Goal: Task Accomplishment & Management: Manage account settings

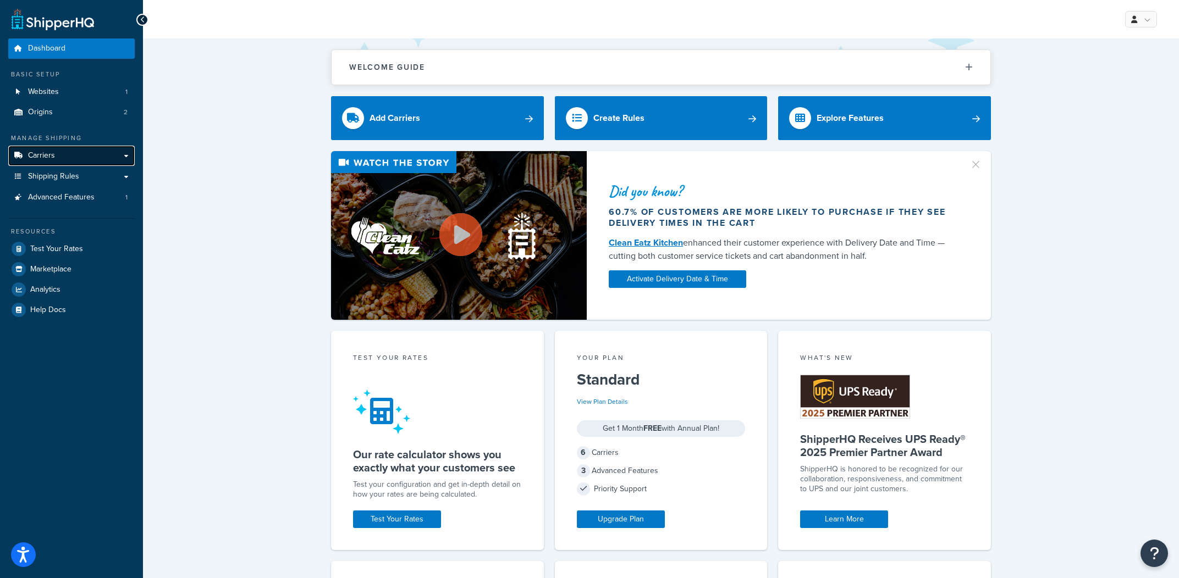
click at [32, 164] on link "Carriers" at bounding box center [71, 156] width 126 height 20
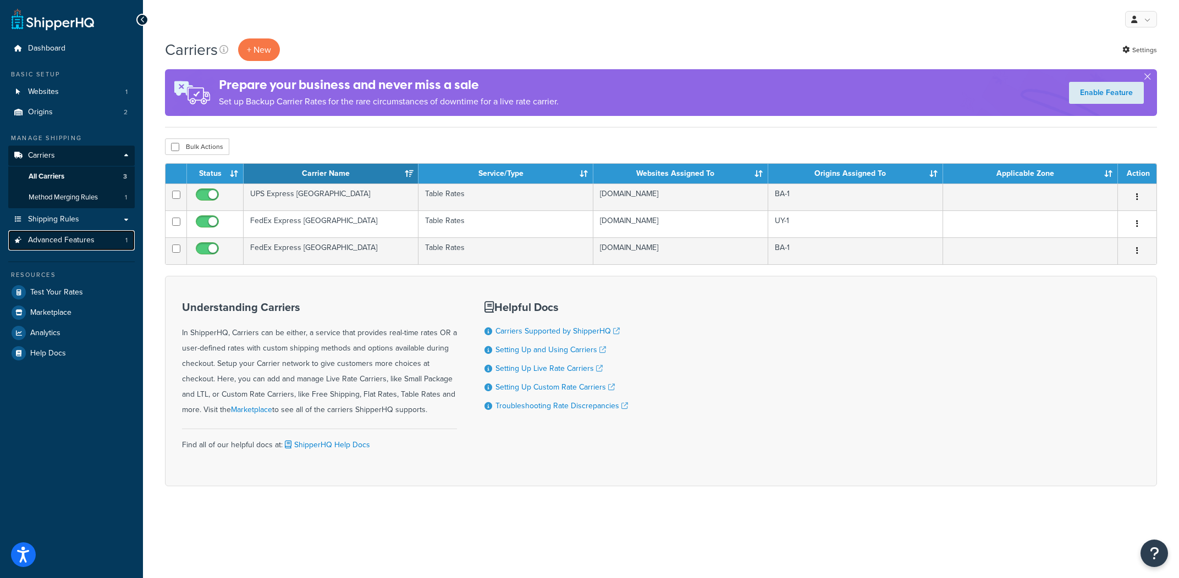
click at [100, 248] on link "Advanced Features 1" at bounding box center [71, 240] width 126 height 20
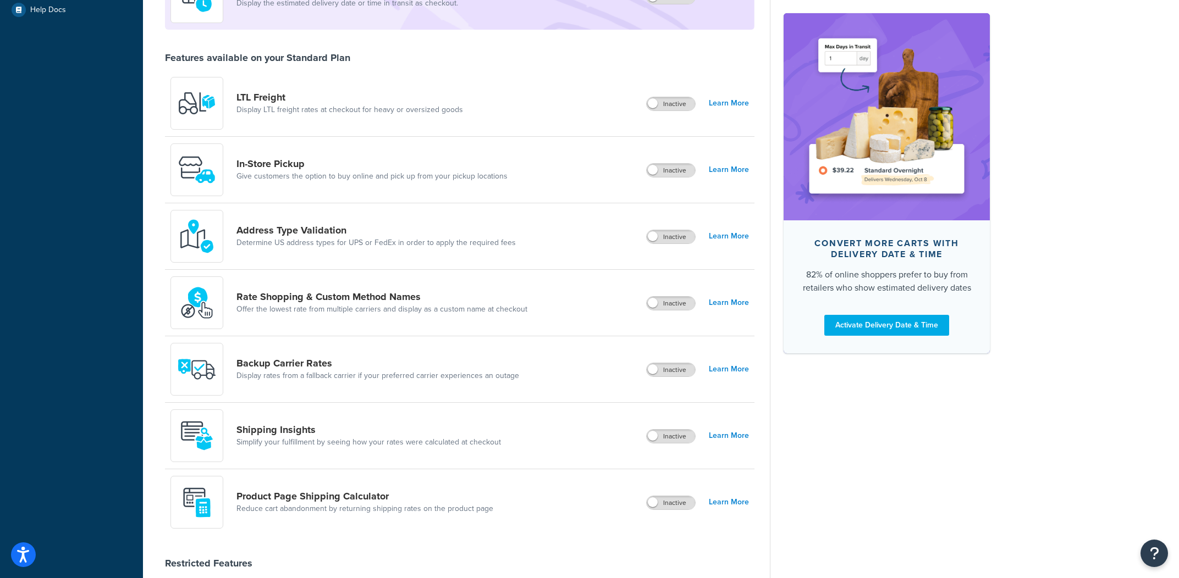
scroll to position [304, 0]
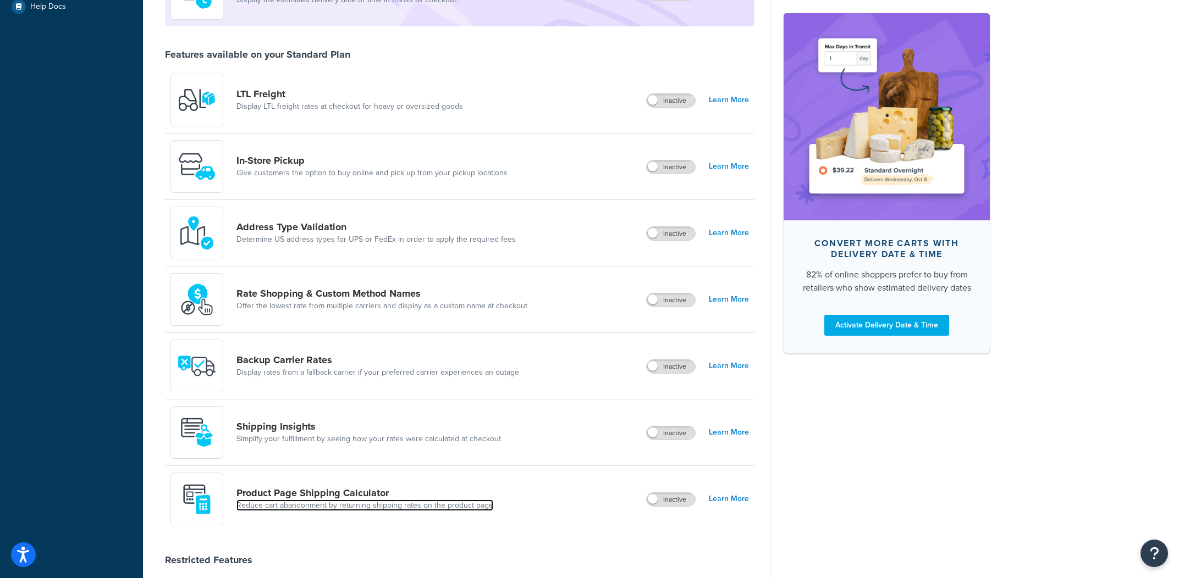
click at [334, 503] on link "Reduce cart abandonment by returning shipping rates on the product page" at bounding box center [364, 505] width 257 height 11
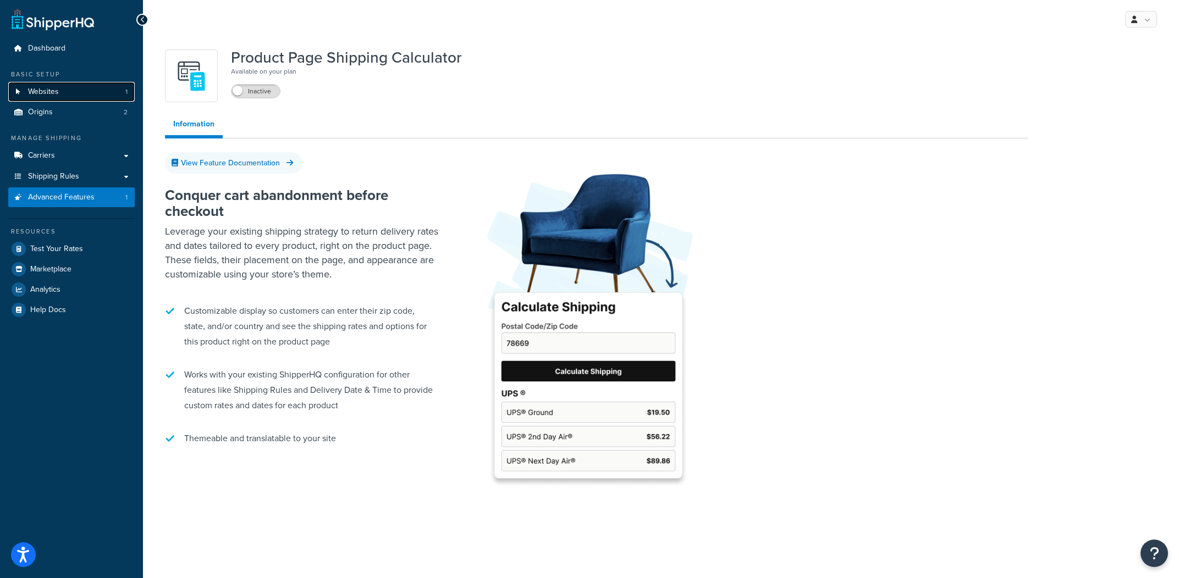
click at [89, 88] on link "Websites 1" at bounding box center [71, 92] width 126 height 20
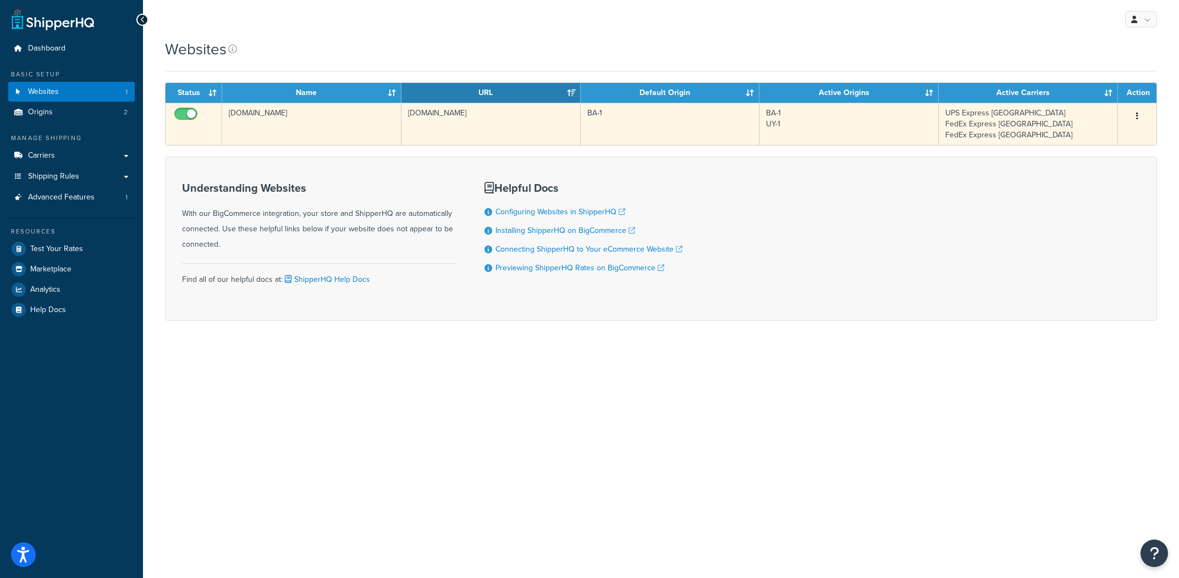
click at [440, 110] on td "pampaglobal.com" at bounding box center [490, 124] width 179 height 42
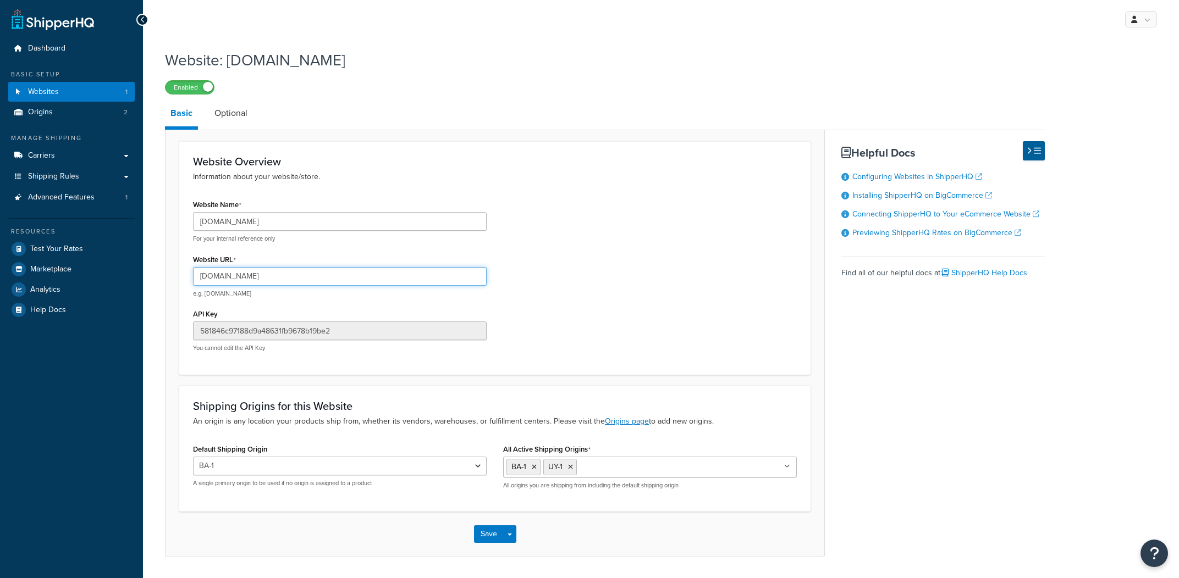
click at [402, 269] on input "pampaglobal.com" at bounding box center [340, 276] width 294 height 19
click at [610, 323] on div "Website Name pampaglobal.com For your internal reference only Website URL pampa…" at bounding box center [495, 279] width 620 height 164
click at [41, 202] on span "Advanced Features" at bounding box center [61, 197] width 67 height 9
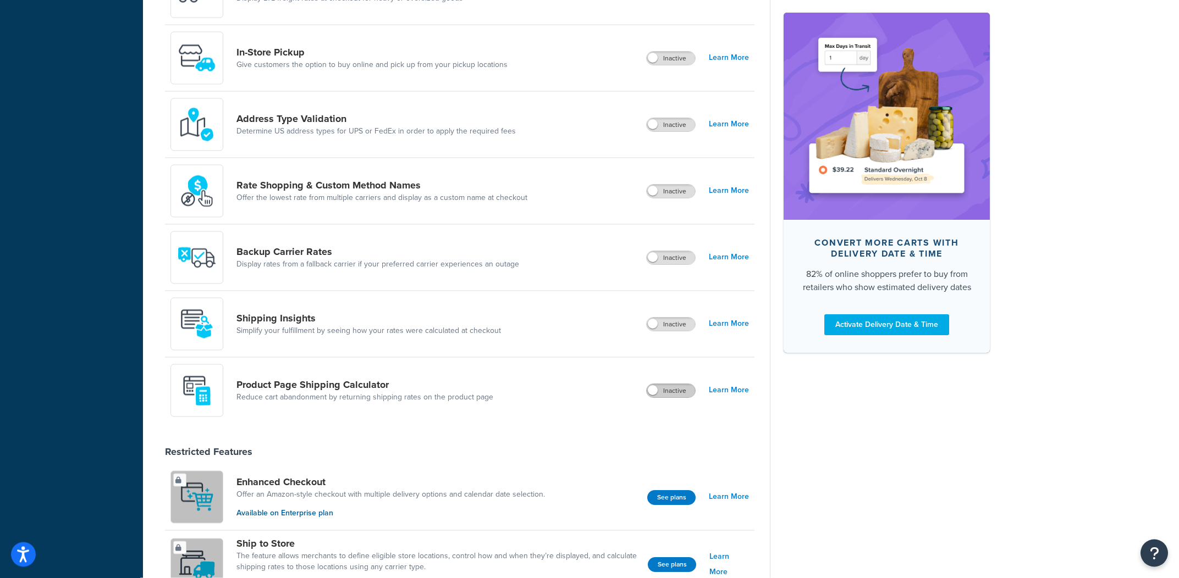
click at [666, 393] on label "Inactive" at bounding box center [671, 391] width 48 height 13
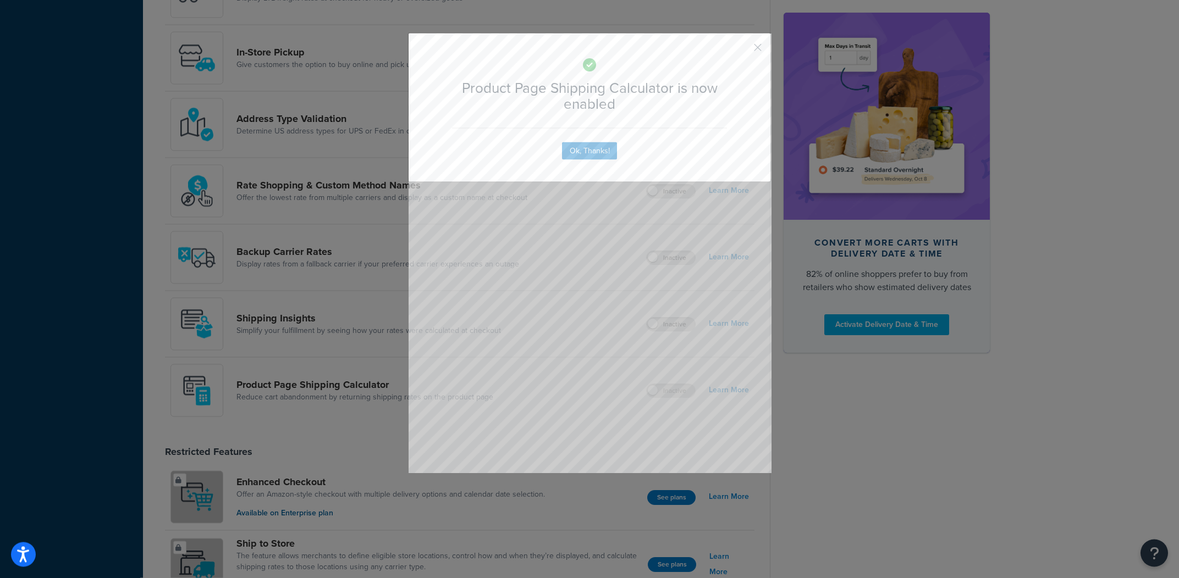
scroll to position [606, 0]
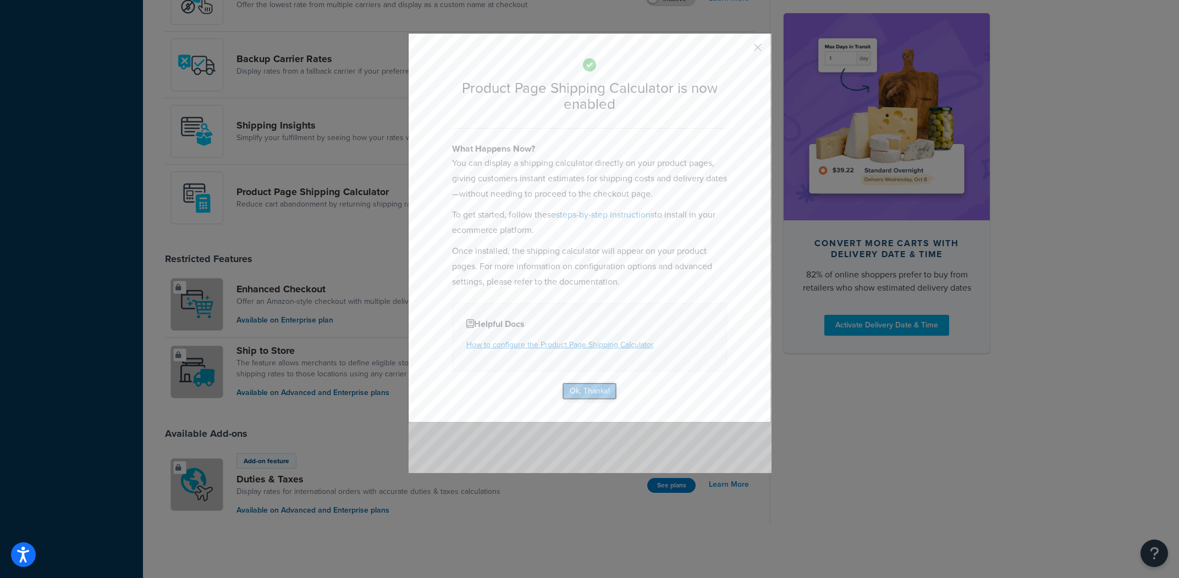
click at [610, 390] on button "Ok, Thanks!" at bounding box center [589, 392] width 55 height 18
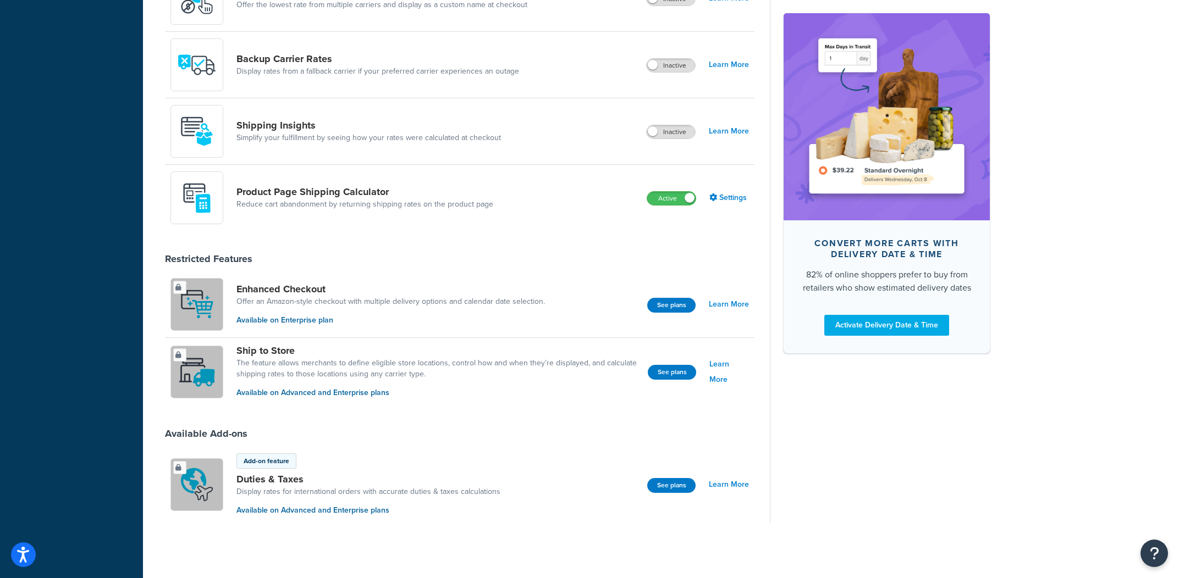
click at [343, 180] on div "Product Page Shipping Calculator Reduce cart abandonment by returning shipping …" at bounding box center [336, 198] width 332 height 53
click at [341, 186] on link "Product Page Shipping Calculator" at bounding box center [364, 192] width 257 height 12
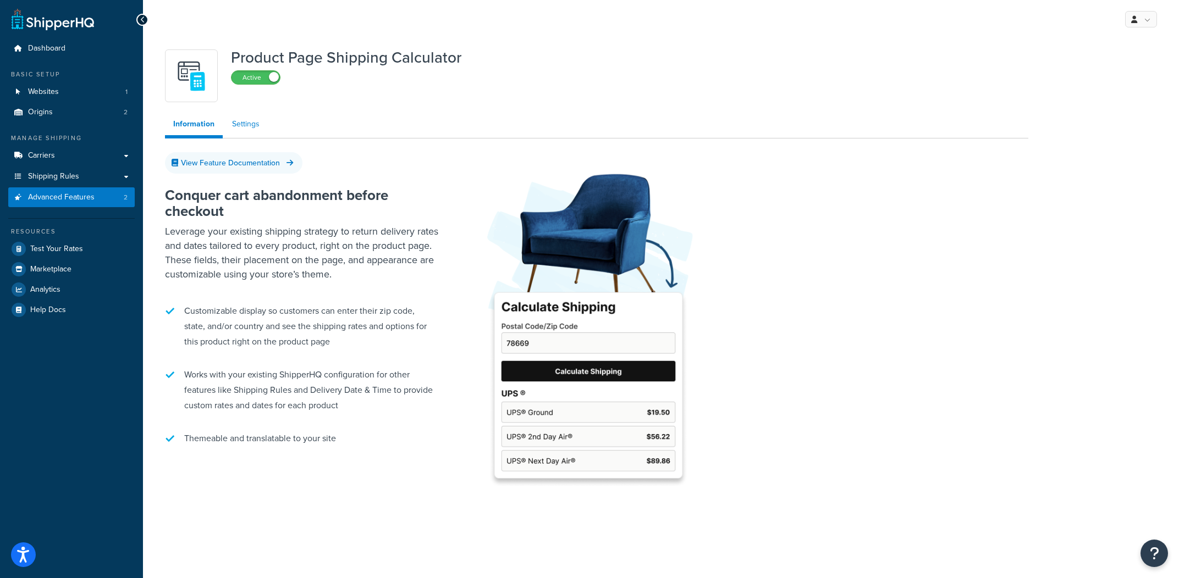
click at [241, 130] on link "Settings" at bounding box center [246, 124] width 44 height 22
select select "US"
select select "false"
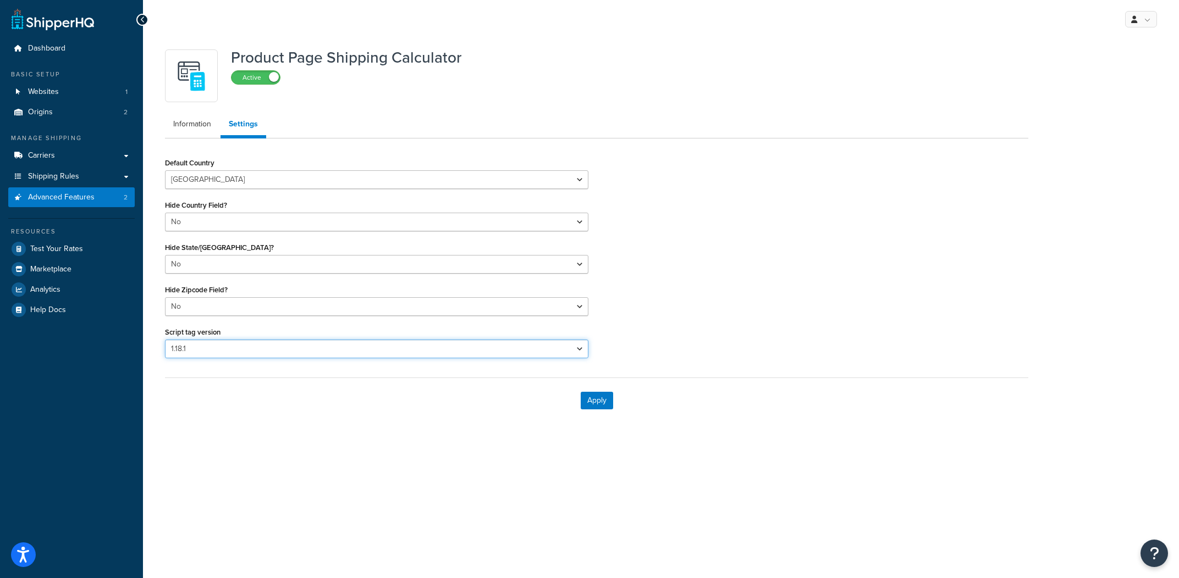
select select "31"
click option "1.20.1" at bounding box center [0, 0] width 0 height 0
click at [615, 396] on div "Apply" at bounding box center [596, 401] width 863 height 46
click at [599, 405] on button "Apply" at bounding box center [597, 401] width 32 height 18
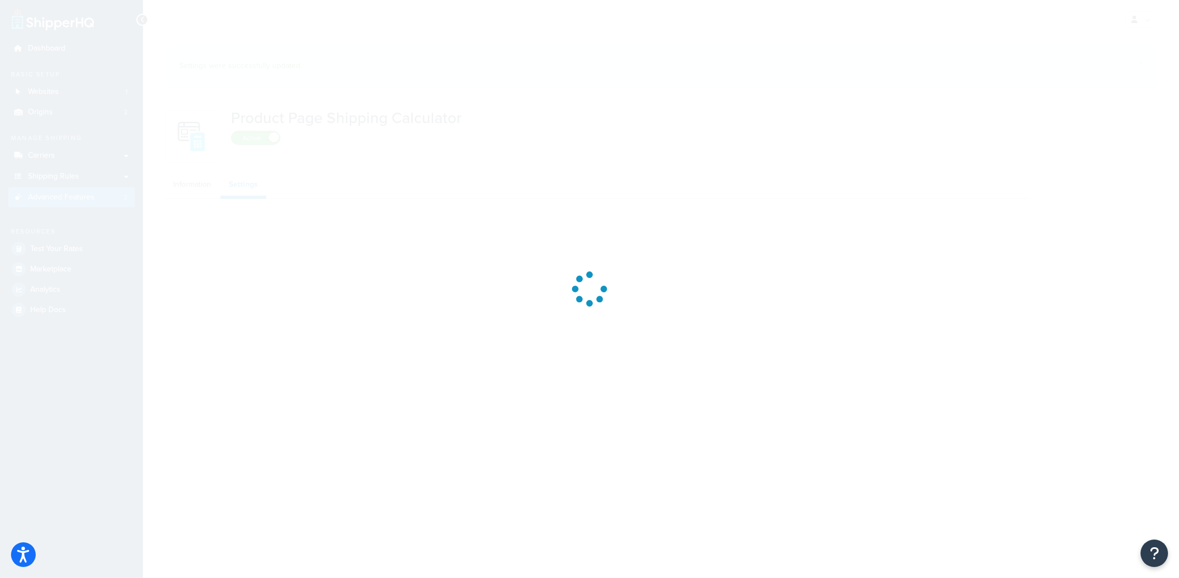
select select "US"
select select "false"
select select "31"
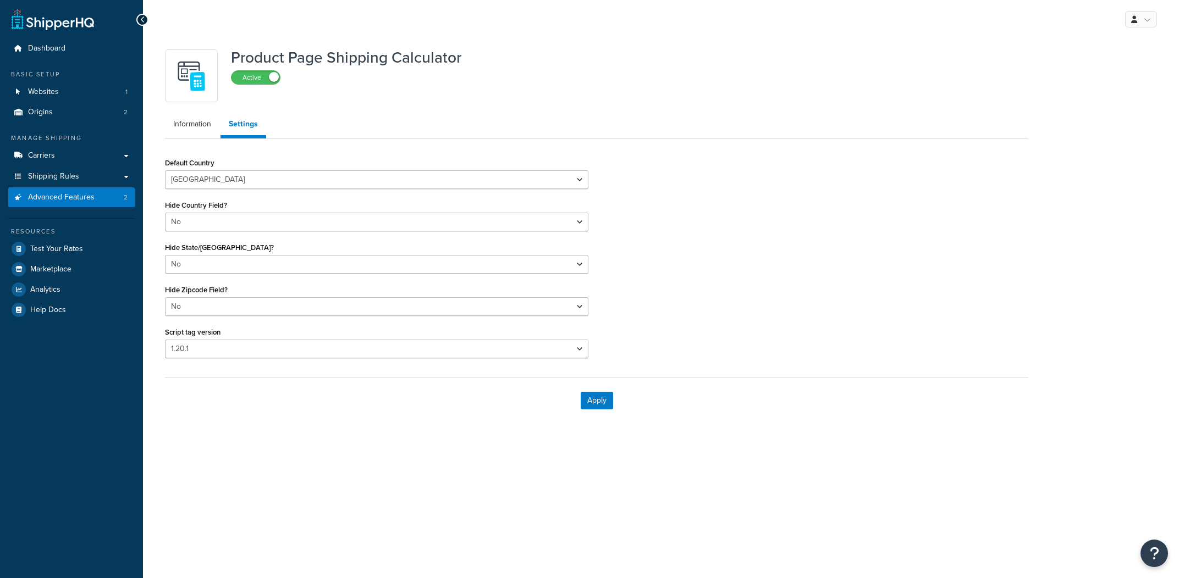
select select "US"
select select "false"
select select "31"
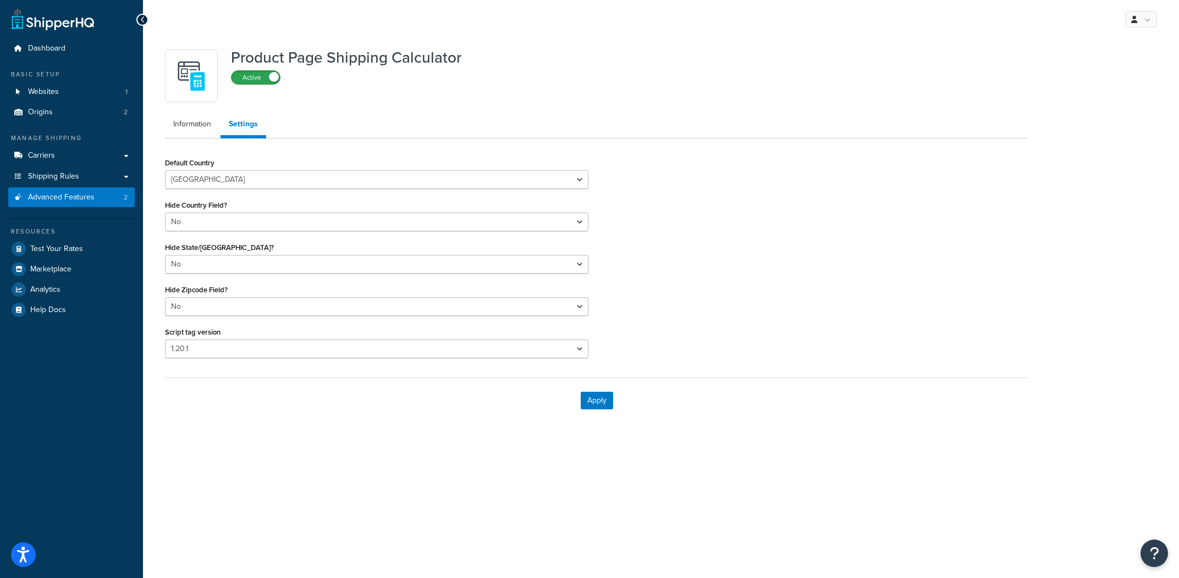
click at [258, 79] on label "Active" at bounding box center [255, 77] width 48 height 13
